Goal: Task Accomplishment & Management: Manage account settings

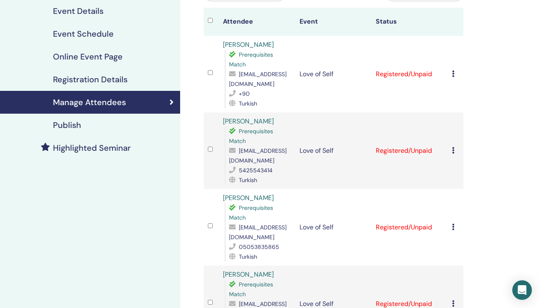
scroll to position [59, 0]
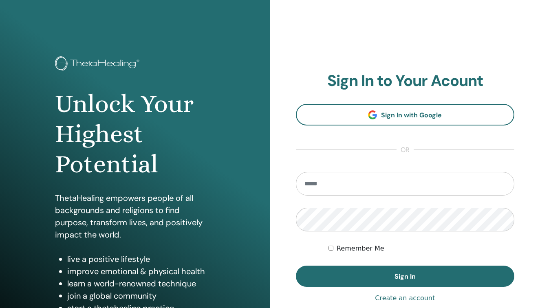
click at [331, 184] on input "email" at bounding box center [405, 184] width 219 height 24
type input "**********"
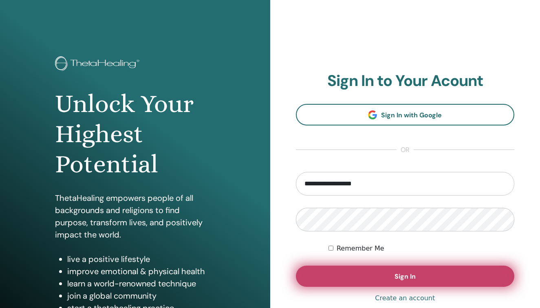
click at [381, 277] on button "Sign In" at bounding box center [405, 276] width 219 height 21
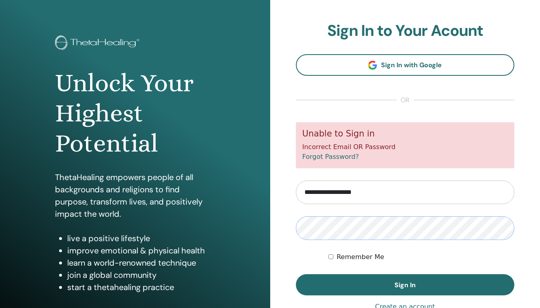
scroll to position [31, 0]
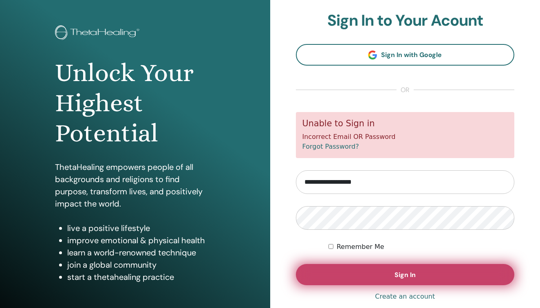
click at [398, 267] on button "Sign In" at bounding box center [405, 274] width 219 height 21
